Goal: Use online tool/utility: Utilize a website feature to perform a specific function

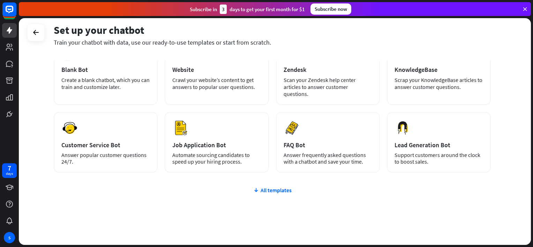
scroll to position [61, 0]
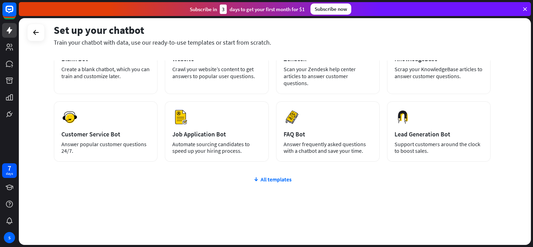
click at [282, 174] on div "plus Blank Bot Create a blank chatbot, which you can train and customize later.…" at bounding box center [272, 138] width 437 height 215
click at [284, 179] on div "All templates" at bounding box center [272, 179] width 437 height 7
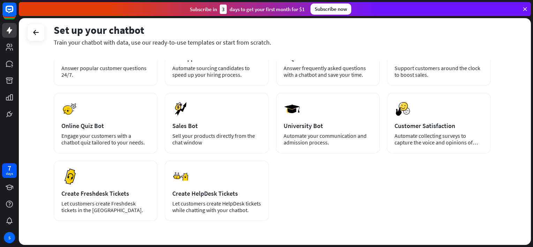
scroll to position [137, 0]
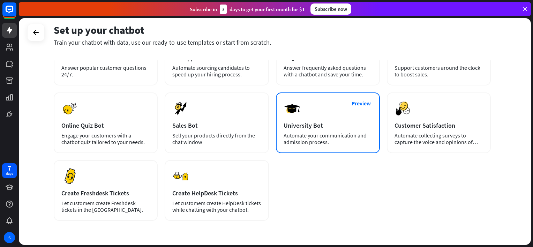
click at [311, 130] on div "Preview University Bot Automate your communication and admission process." at bounding box center [328, 122] width 104 height 61
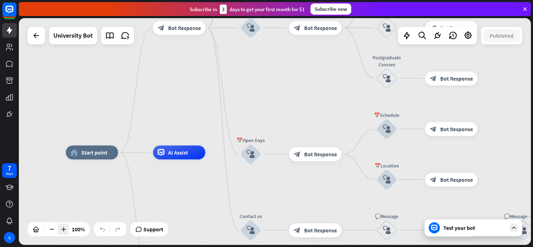
click at [67, 230] on div at bounding box center [63, 229] width 11 height 11
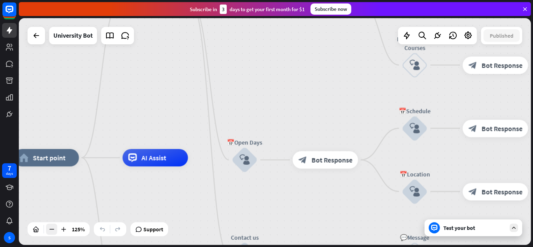
click at [51, 230] on icon at bounding box center [51, 229] width 7 height 7
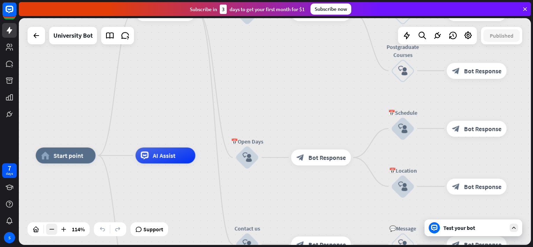
click at [51, 230] on icon at bounding box center [51, 229] width 7 height 7
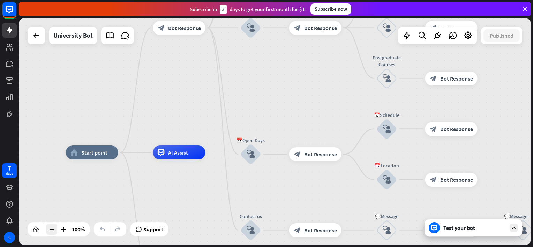
click at [51, 230] on icon at bounding box center [51, 229] width 7 height 7
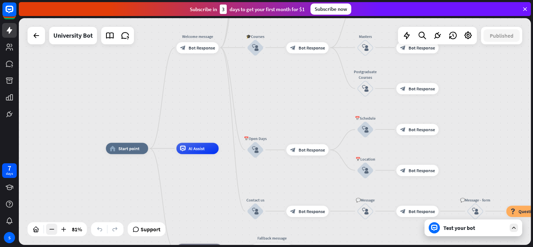
click at [51, 230] on icon at bounding box center [51, 229] width 7 height 7
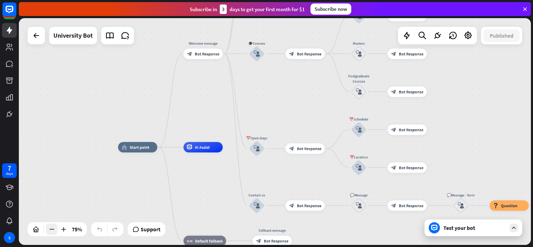
click at [51, 230] on icon at bounding box center [51, 229] width 7 height 7
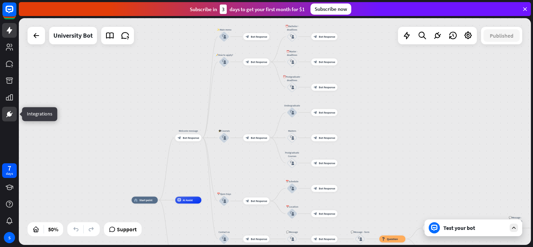
click at [8, 112] on icon at bounding box center [9, 114] width 5 height 5
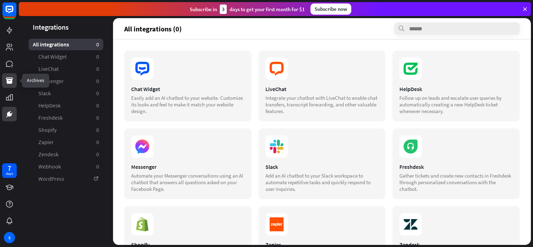
click at [8, 82] on icon at bounding box center [9, 80] width 7 height 6
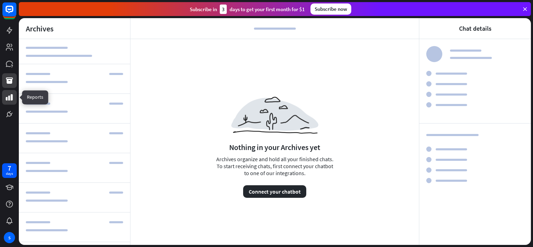
click at [10, 103] on link at bounding box center [9, 97] width 15 height 15
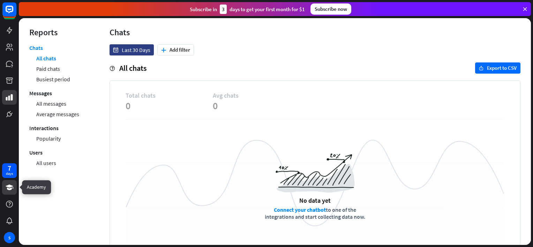
click at [7, 193] on link at bounding box center [9, 187] width 15 height 15
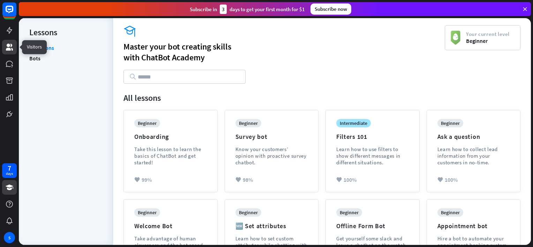
click at [9, 47] on icon at bounding box center [9, 47] width 8 height 8
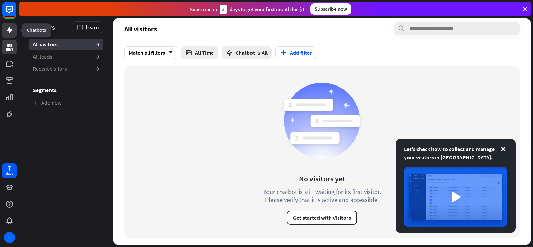
click at [7, 35] on link at bounding box center [9, 30] width 15 height 15
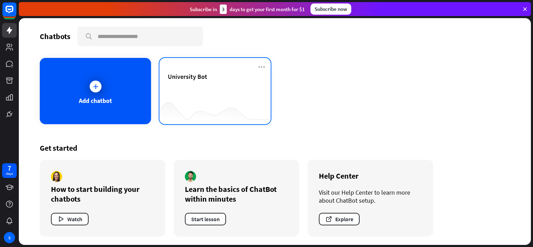
click at [204, 105] on div at bounding box center [214, 110] width 111 height 27
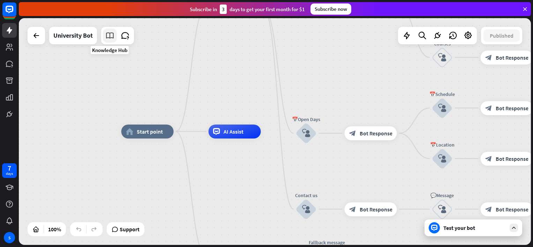
click at [112, 39] on icon at bounding box center [109, 35] width 9 height 9
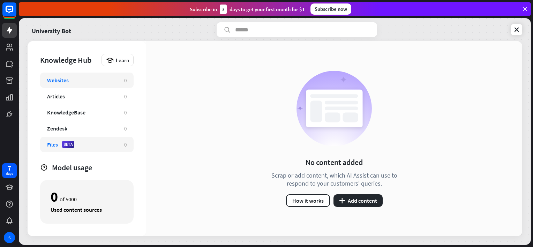
click at [121, 144] on div "Files BETA 0" at bounding box center [87, 144] width 94 height 15
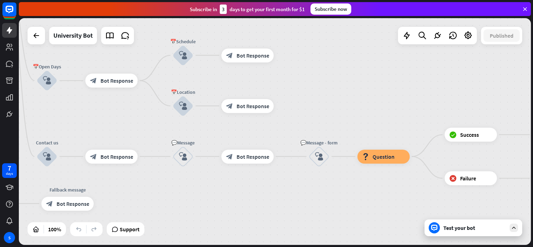
click at [465, 232] on div "Test your bot" at bounding box center [474, 227] width 98 height 17
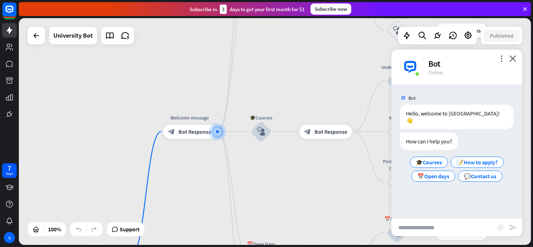
click at [394, 52] on div "more_vert close Bot Online" at bounding box center [456, 67] width 131 height 35
click at [442, 157] on div "🎓Courses" at bounding box center [429, 162] width 38 height 11
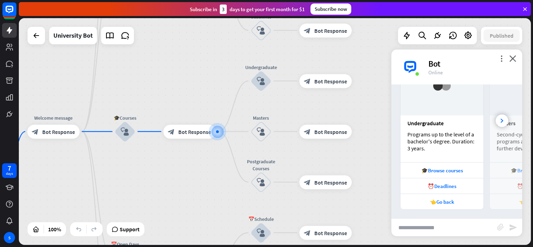
scroll to position [174, 0]
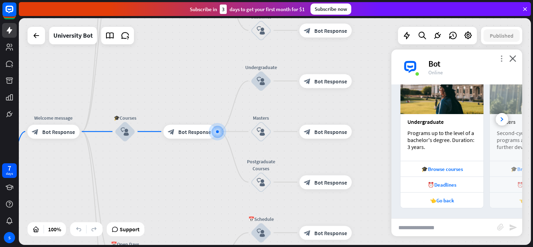
click at [501, 58] on icon "more_vert" at bounding box center [501, 58] width 7 height 7
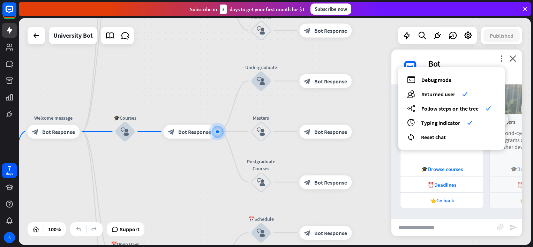
click at [455, 64] on div "Bot" at bounding box center [470, 63] width 85 height 11
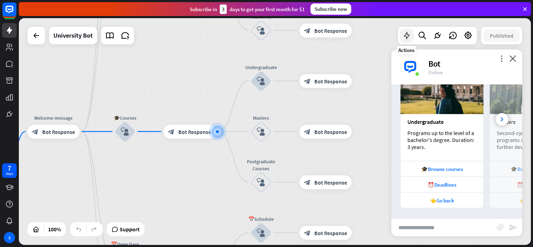
click at [408, 37] on icon at bounding box center [406, 35] width 9 height 9
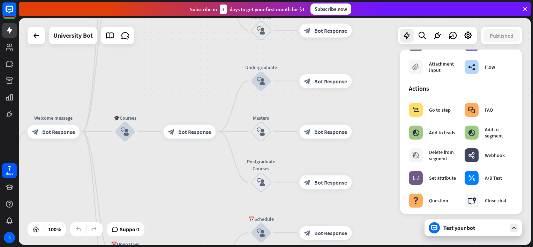
scroll to position [0, 0]
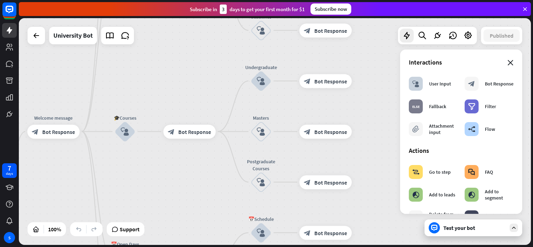
click at [508, 65] on icon "close" at bounding box center [511, 63] width 6 height 6
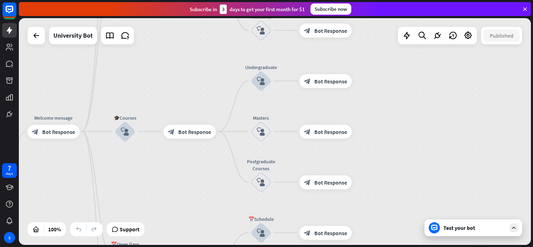
click at [498, 225] on div "Test your bot" at bounding box center [474, 227] width 63 height 7
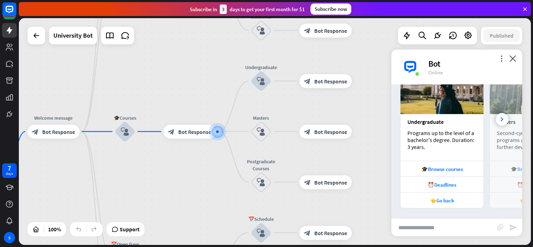
scroll to position [174, 0]
click at [501, 117] on icon at bounding box center [502, 119] width 3 height 4
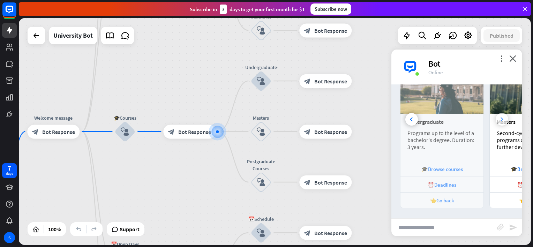
scroll to position [0, 77]
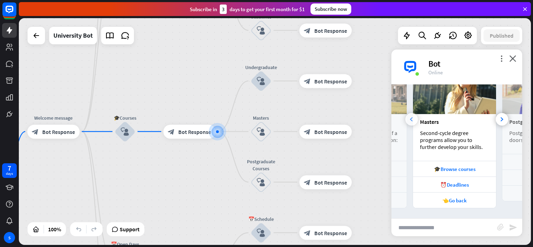
click at [409, 120] on div at bounding box center [411, 119] width 13 height 13
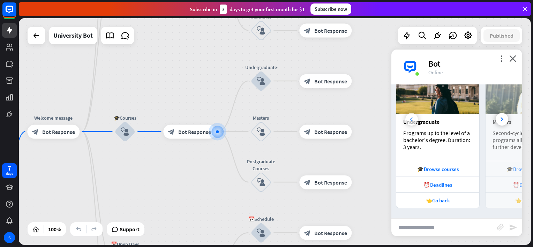
scroll to position [0, 0]
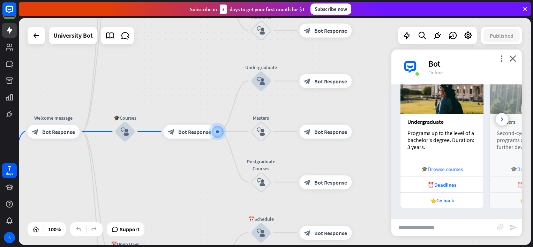
click at [435, 171] on div "🎓Browse courses" at bounding box center [442, 169] width 76 height 7
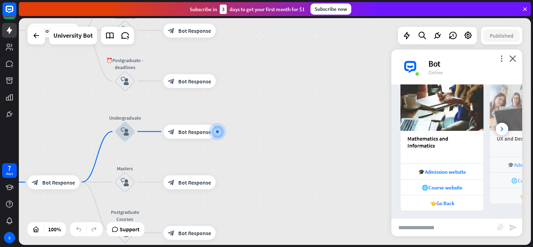
scroll to position [412, 0]
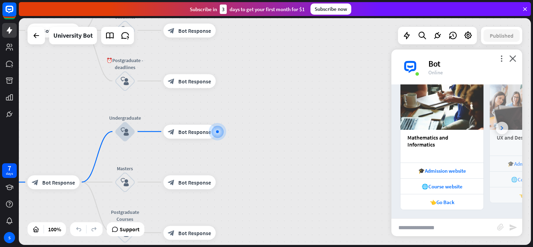
click at [501, 127] on icon at bounding box center [502, 128] width 3 height 4
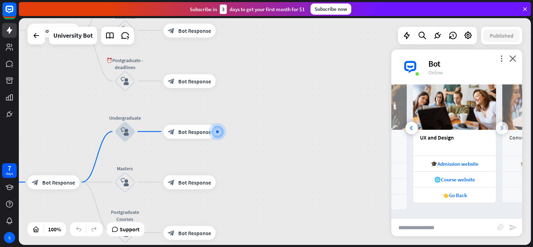
click at [501, 127] on icon at bounding box center [502, 128] width 3 height 4
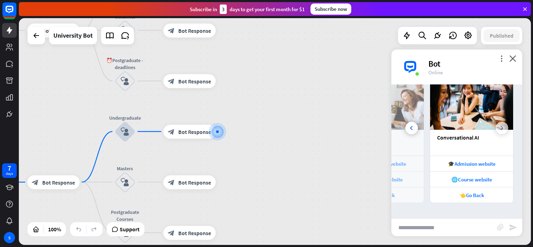
scroll to position [0, 154]
click at [410, 127] on icon at bounding box center [411, 128] width 3 height 4
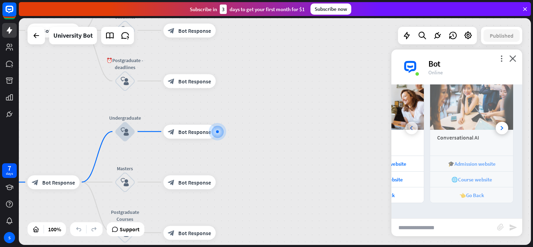
scroll to position [0, 64]
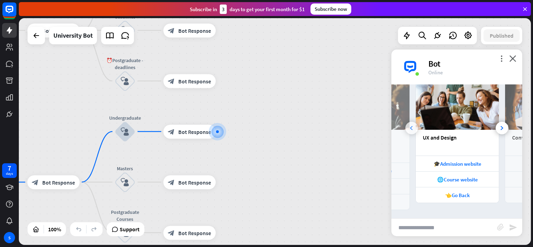
click at [410, 127] on icon at bounding box center [411, 128] width 3 height 4
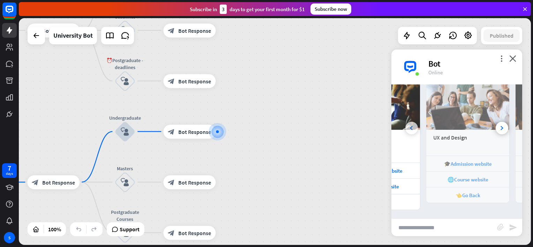
scroll to position [0, 0]
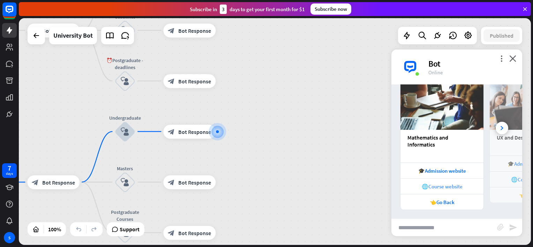
click at [451, 188] on div "🌐Course website" at bounding box center [442, 186] width 76 height 7
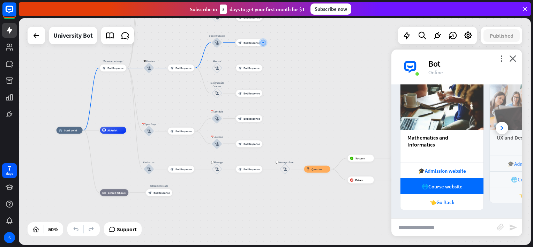
click at [413, 233] on input "text" at bounding box center [444, 227] width 106 height 17
type input "**********"
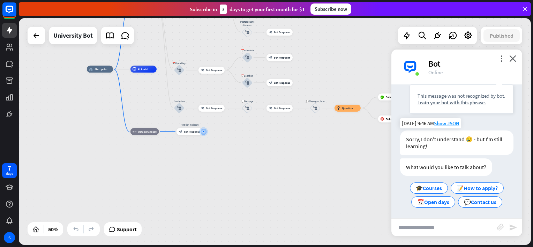
scroll to position [587, 0]
